Goal: Task Accomplishment & Management: Manage account settings

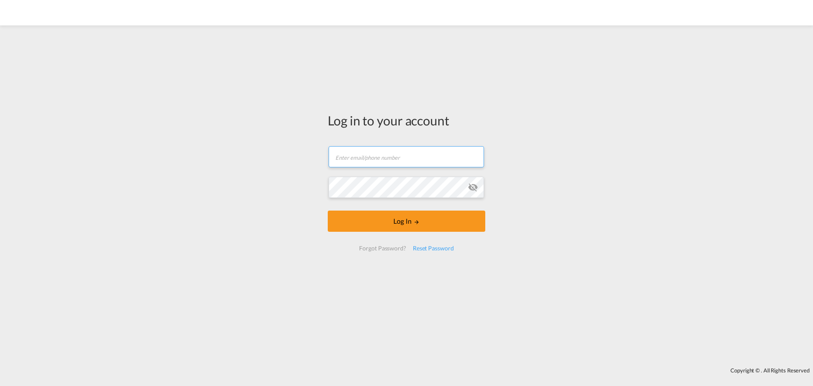
type input "[EMAIL_ADDRESS][DOMAIN_NAME]"
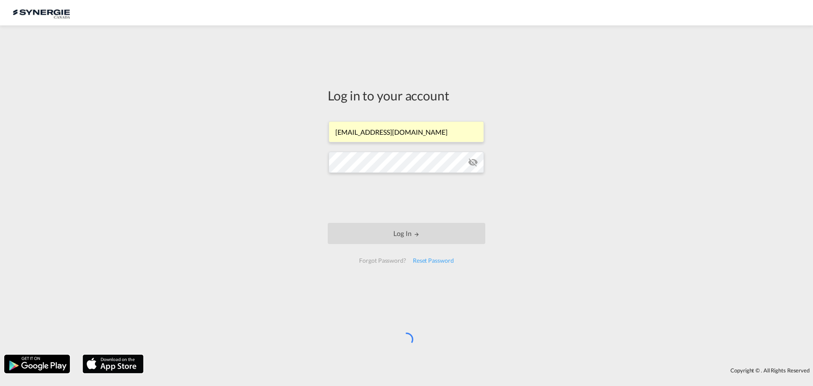
drag, startPoint x: 807, startPoint y: 0, endPoint x: 608, endPoint y: 155, distance: 251.8
click at [608, 155] on div "Log in to your account ocean@gosynergie.com Log In Forgot Password? Reset Passw…" at bounding box center [406, 190] width 813 height 321
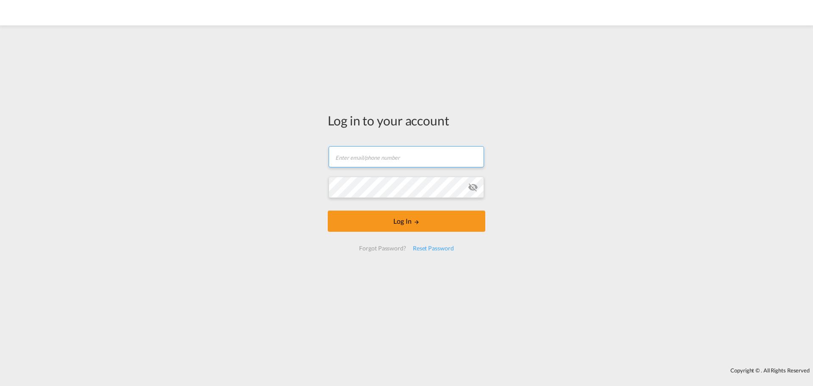
type input "[EMAIL_ADDRESS][DOMAIN_NAME]"
